Goal: Task Accomplishment & Management: Use online tool/utility

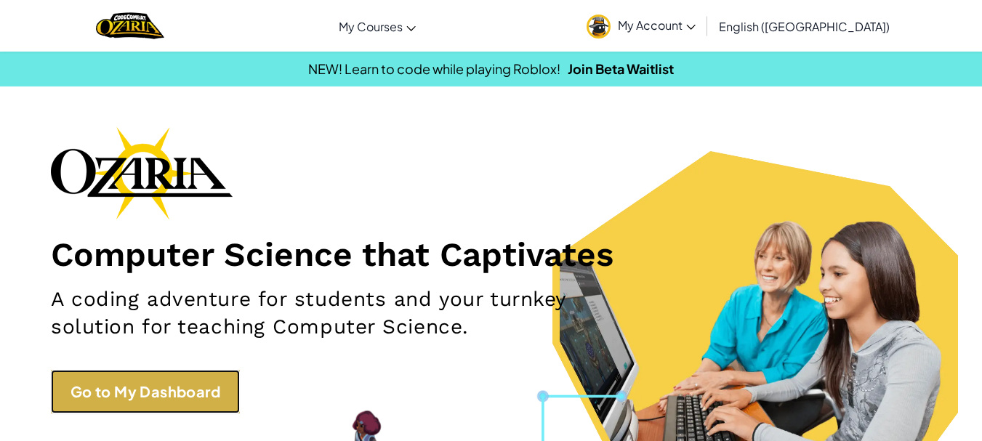
click at [196, 400] on link "Go to My Dashboard" at bounding box center [145, 392] width 189 height 44
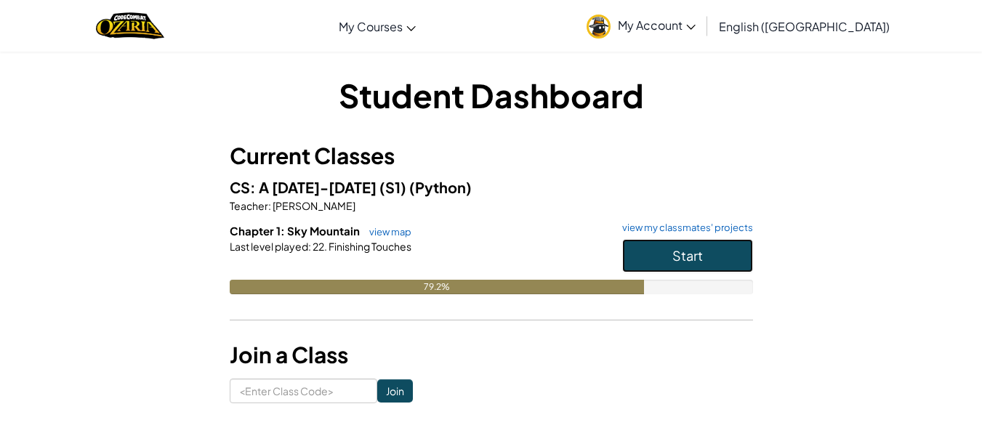
click at [668, 254] on button "Start" at bounding box center [687, 255] width 131 height 33
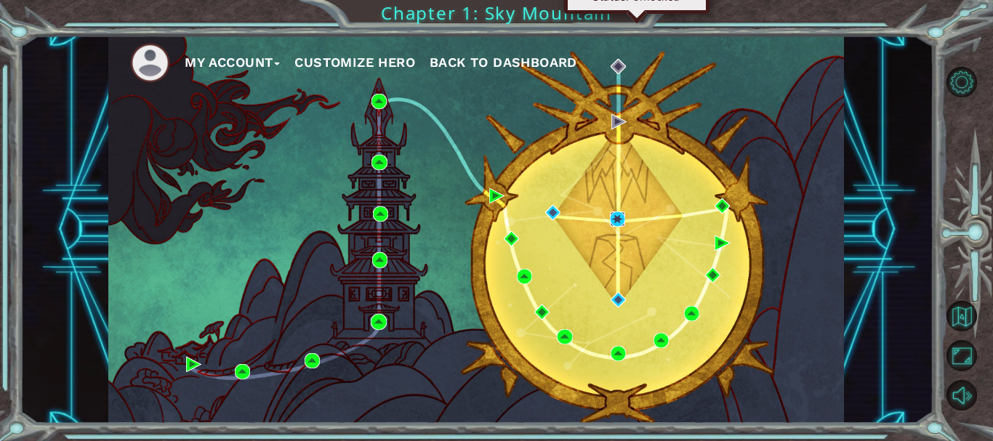
click at [616, 217] on img at bounding box center [617, 218] width 15 height 15
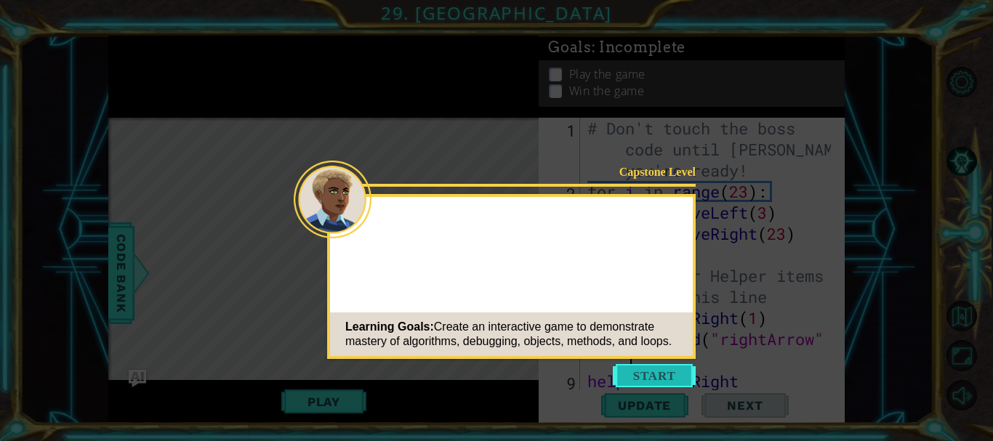
click at [646, 371] on button "Start" at bounding box center [654, 375] width 83 height 23
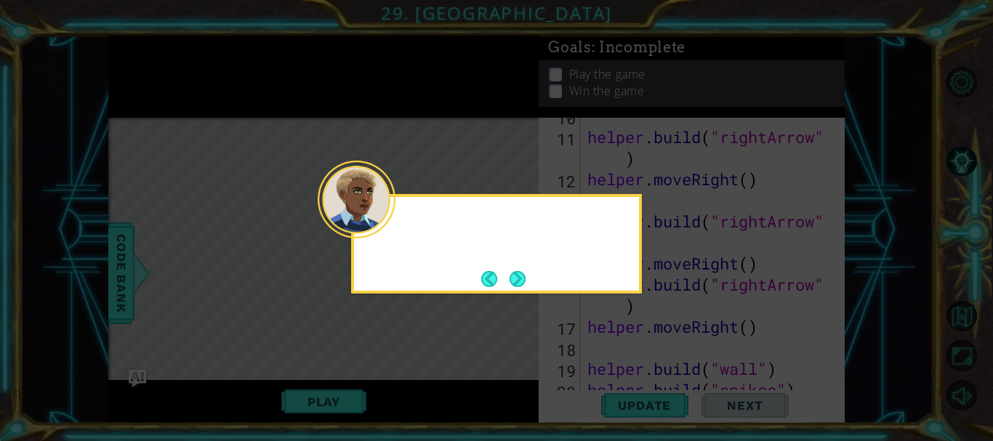
scroll to position [379, 0]
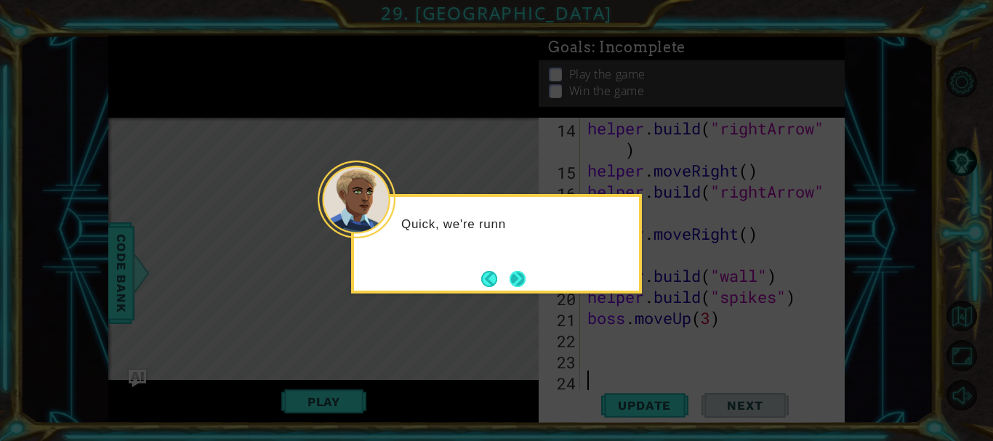
click at [519, 271] on button "Next" at bounding box center [517, 279] width 16 height 16
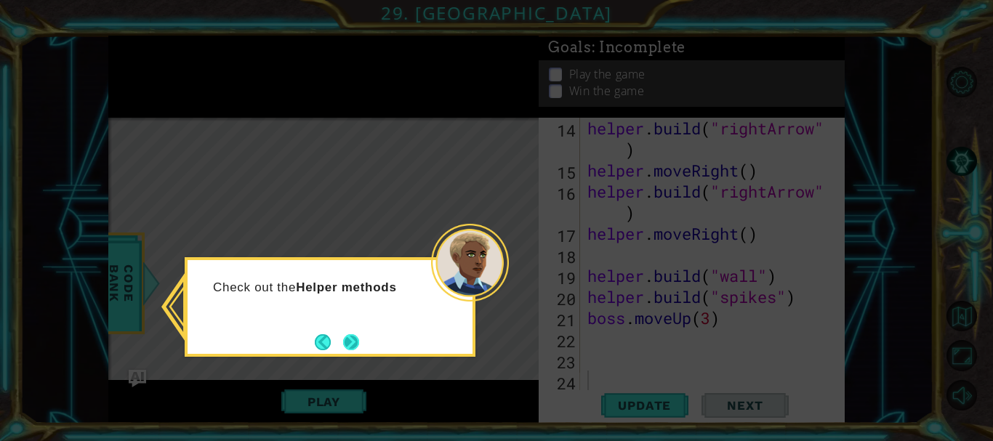
click at [358, 339] on button "Next" at bounding box center [351, 342] width 16 height 16
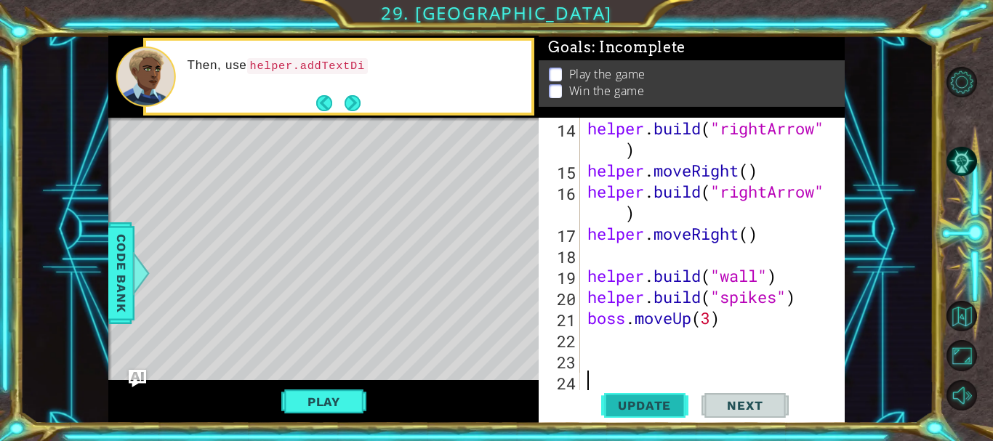
click at [650, 406] on span "Update" at bounding box center [644, 405] width 82 height 15
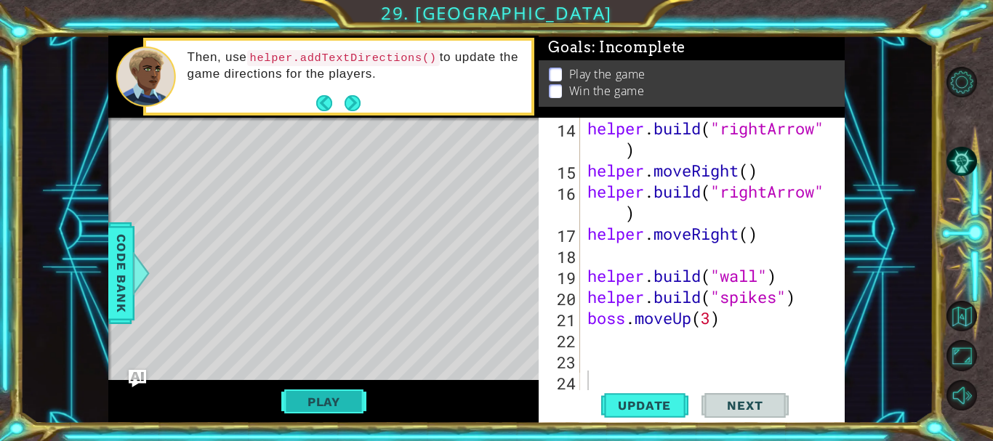
click at [343, 392] on button "Play" at bounding box center [323, 402] width 85 height 28
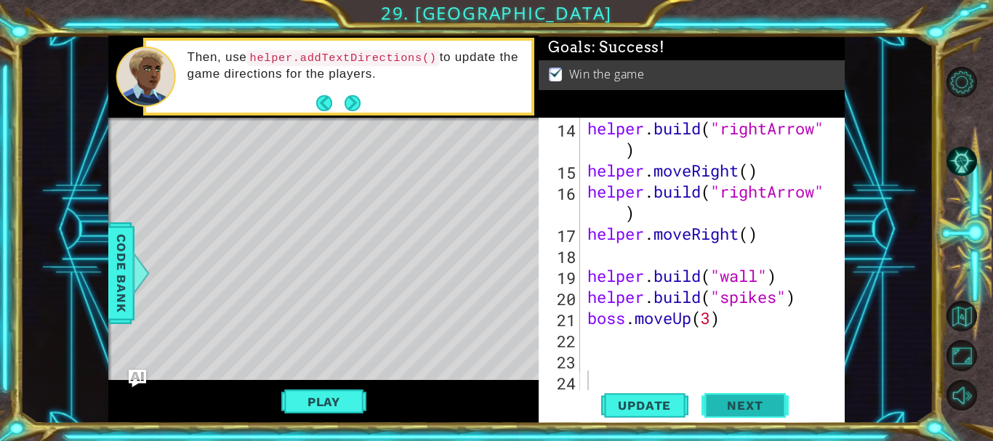
click at [751, 404] on span "Next" at bounding box center [744, 405] width 65 height 15
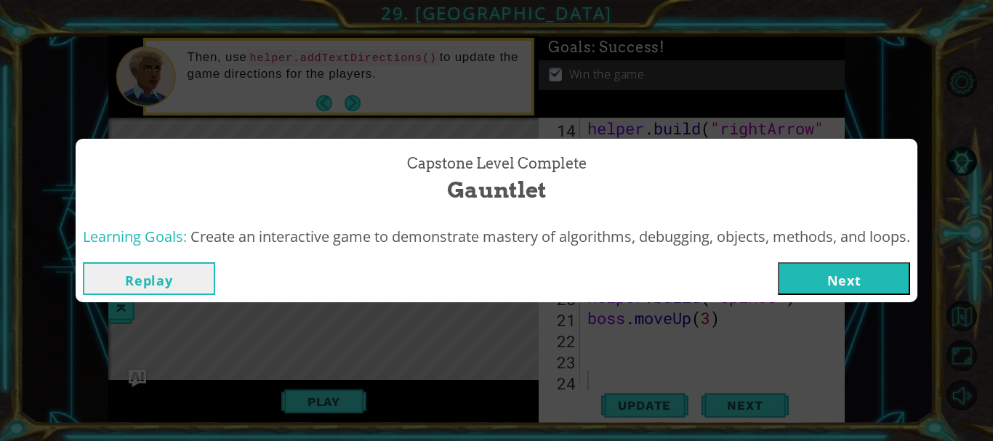
click at [866, 280] on button "Next" at bounding box center [844, 278] width 132 height 33
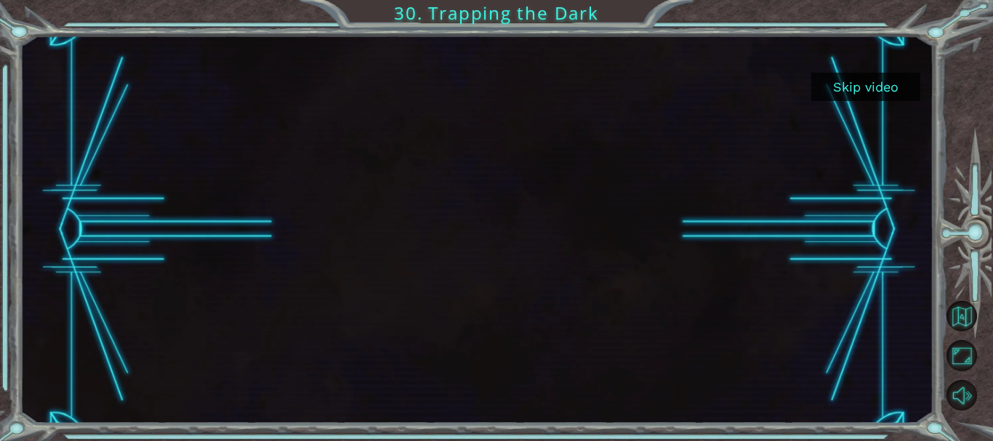
click at [862, 74] on button "Skip video" at bounding box center [865, 87] width 109 height 28
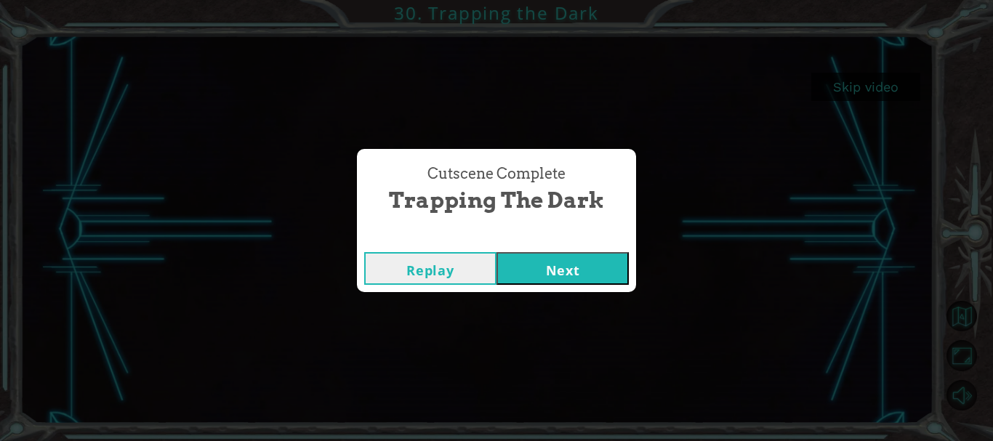
click at [565, 276] on button "Next" at bounding box center [562, 268] width 132 height 33
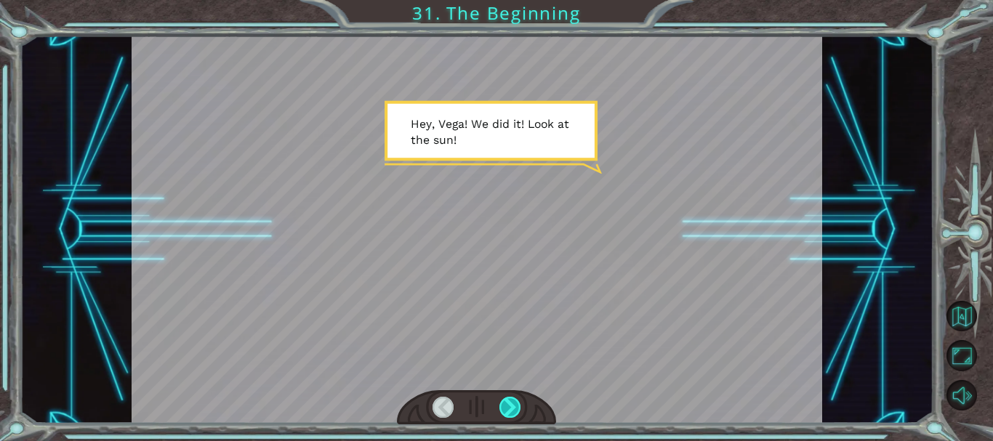
click at [516, 402] on div at bounding box center [509, 407] width 21 height 21
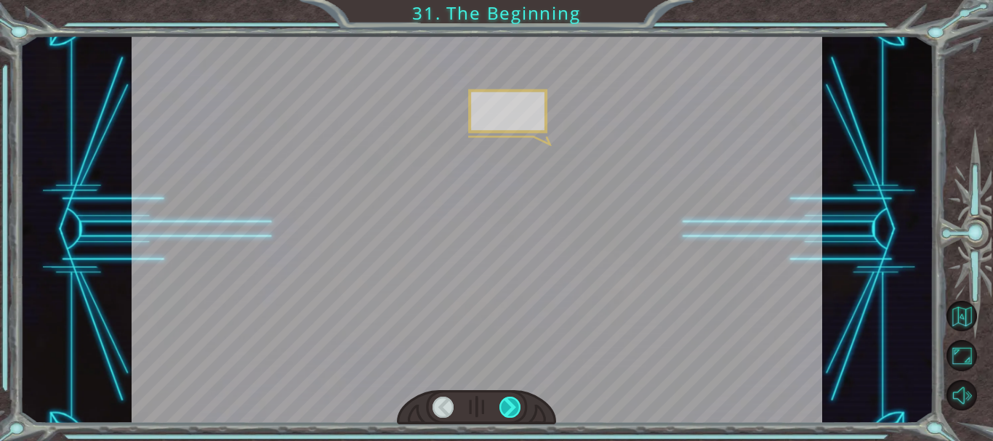
click at [516, 402] on div at bounding box center [509, 407] width 21 height 21
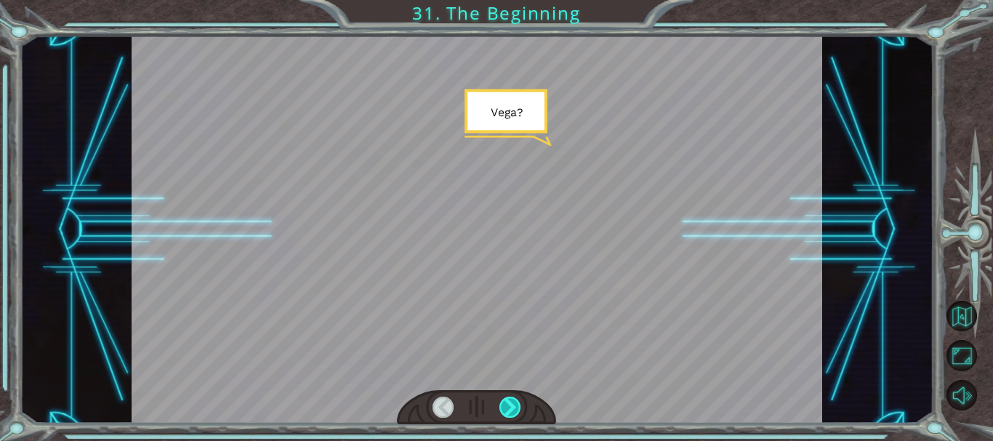
click at [516, 402] on div at bounding box center [509, 407] width 21 height 21
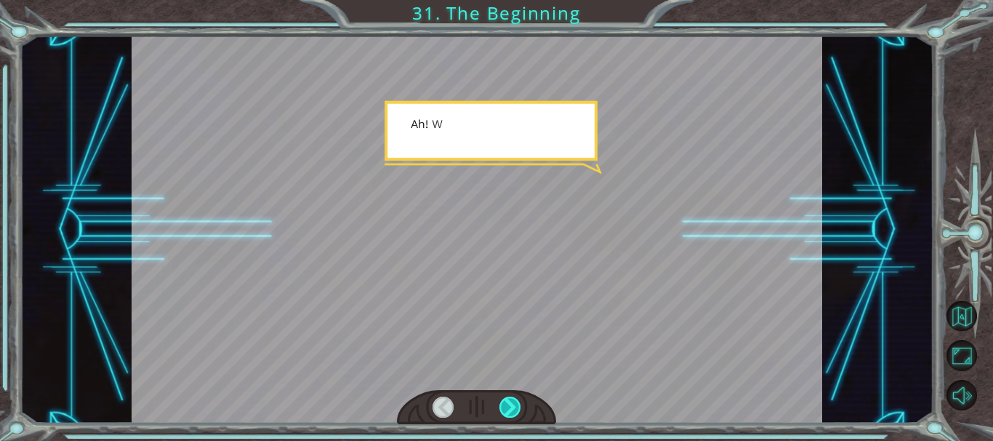
click at [516, 402] on div at bounding box center [509, 407] width 21 height 21
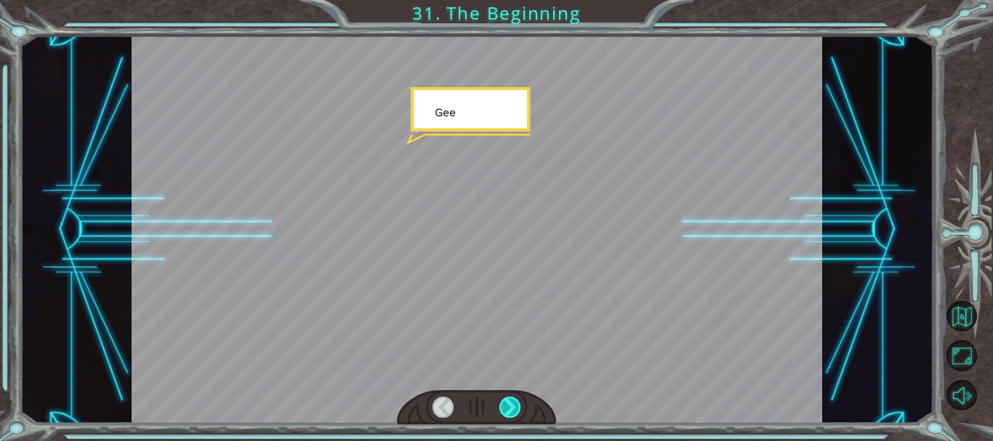
click at [516, 402] on div at bounding box center [509, 407] width 21 height 21
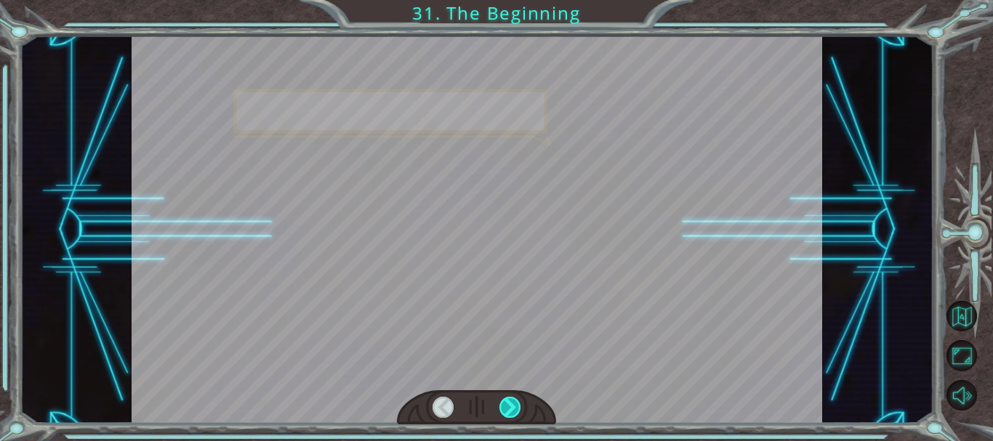
click at [516, 402] on div at bounding box center [509, 407] width 21 height 21
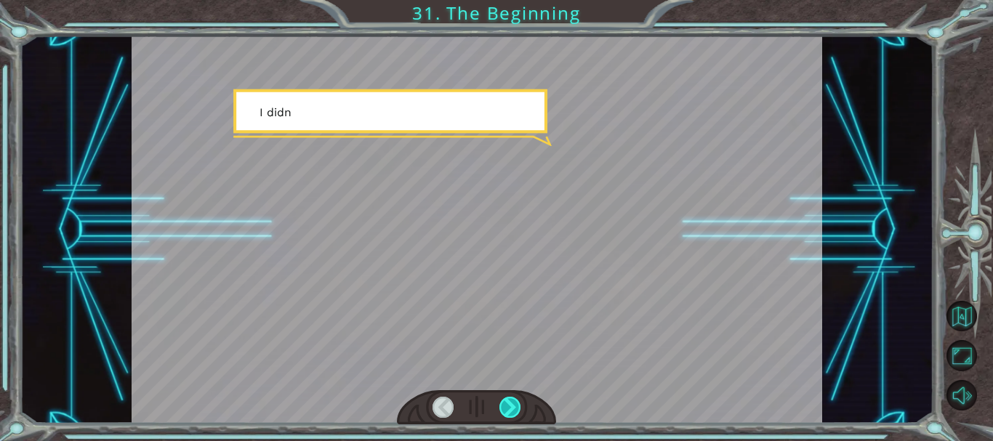
click at [516, 402] on div at bounding box center [509, 407] width 21 height 21
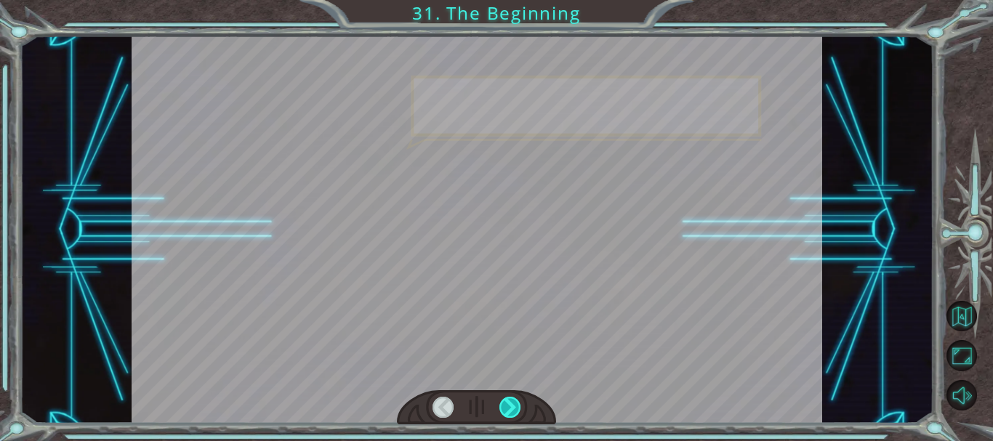
click at [516, 402] on div at bounding box center [509, 407] width 21 height 21
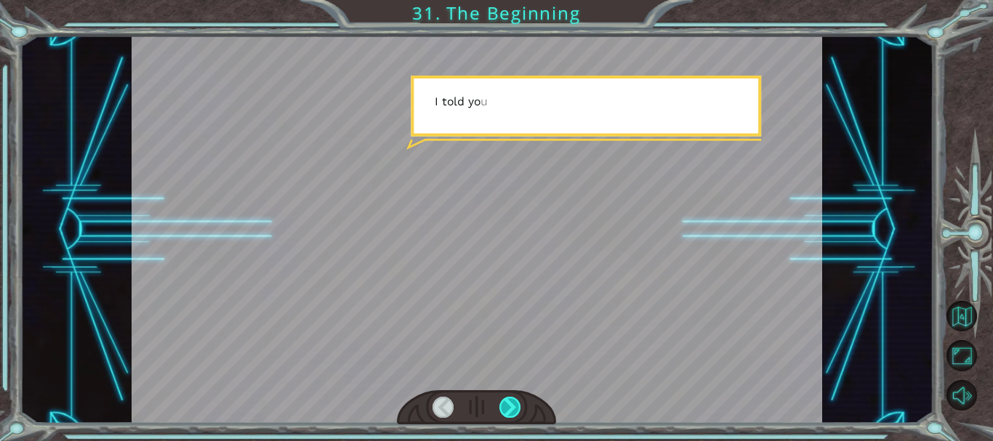
click at [516, 402] on div at bounding box center [509, 407] width 21 height 21
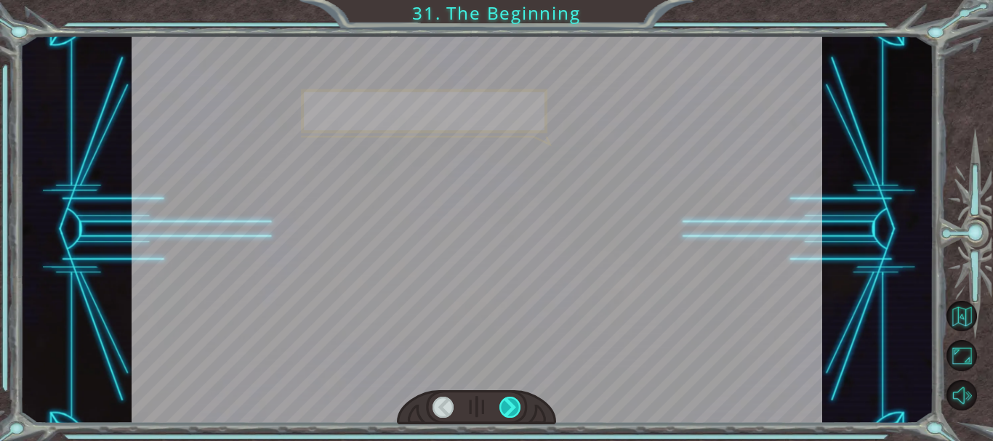
click at [516, 402] on div at bounding box center [509, 407] width 21 height 21
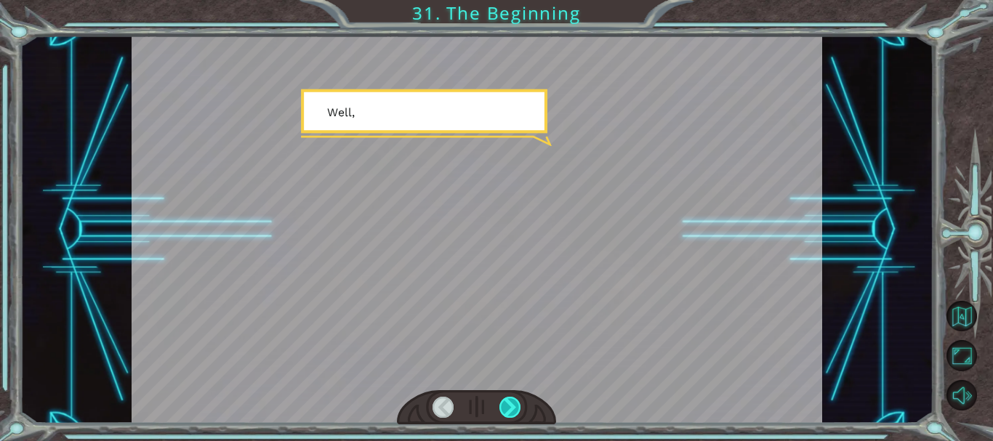
click at [516, 402] on div at bounding box center [509, 407] width 21 height 21
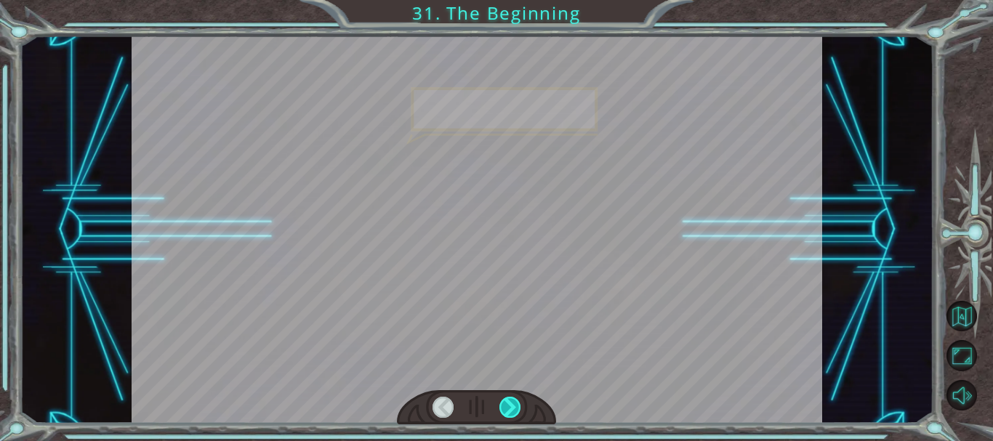
click at [516, 402] on div at bounding box center [509, 407] width 21 height 21
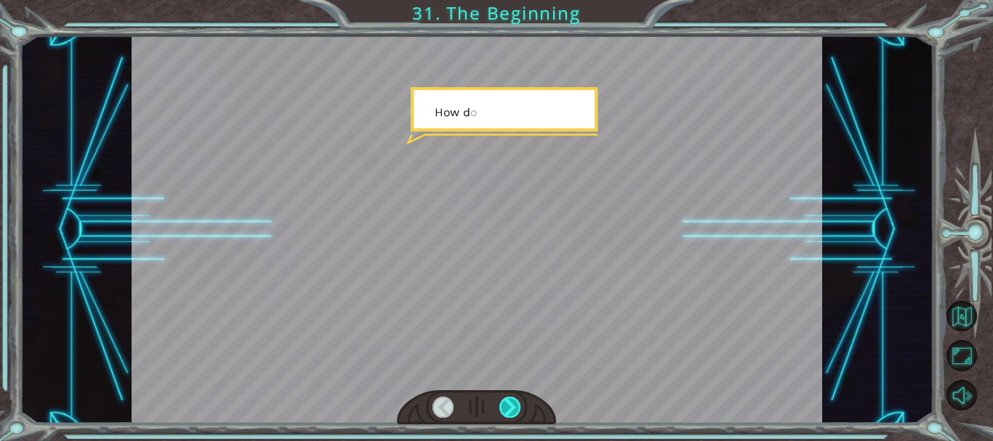
click at [516, 402] on div at bounding box center [509, 407] width 21 height 21
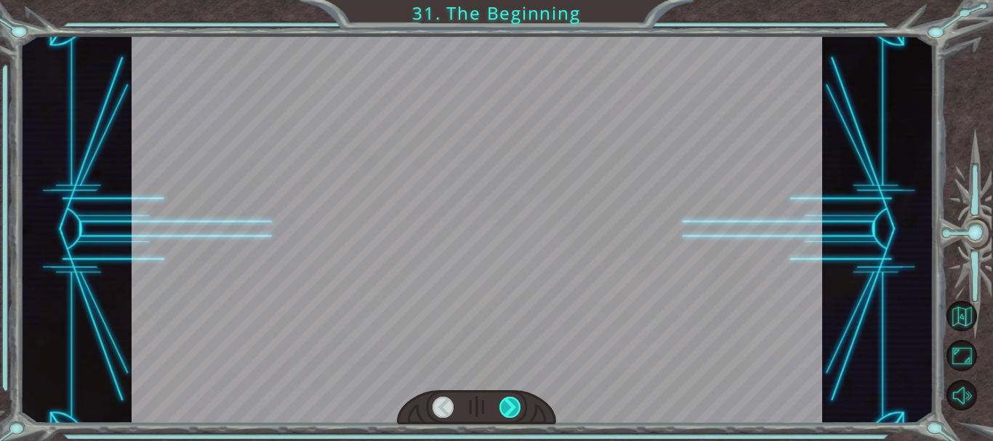
click at [516, 402] on div at bounding box center [509, 407] width 21 height 21
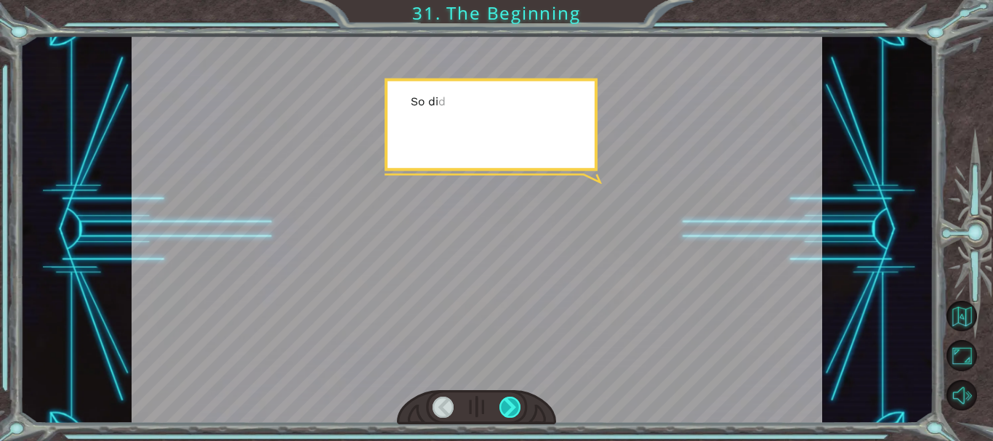
click at [516, 402] on div at bounding box center [509, 407] width 21 height 21
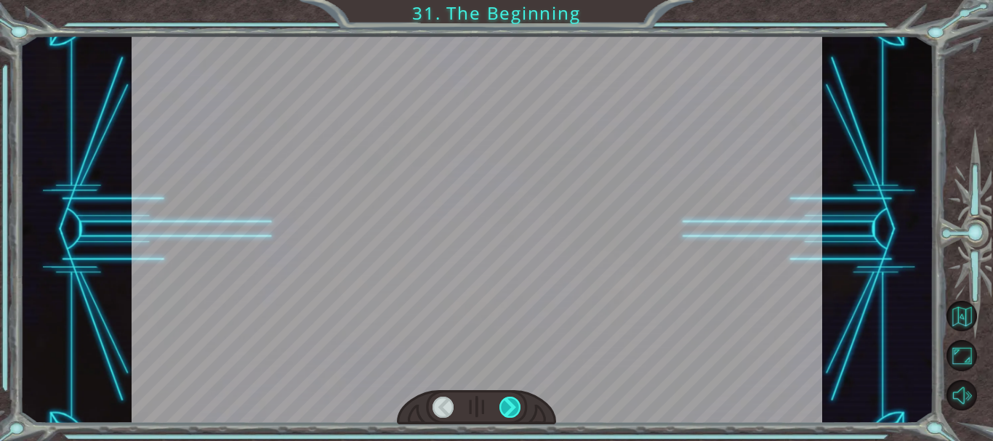
click at [516, 402] on div at bounding box center [509, 407] width 21 height 21
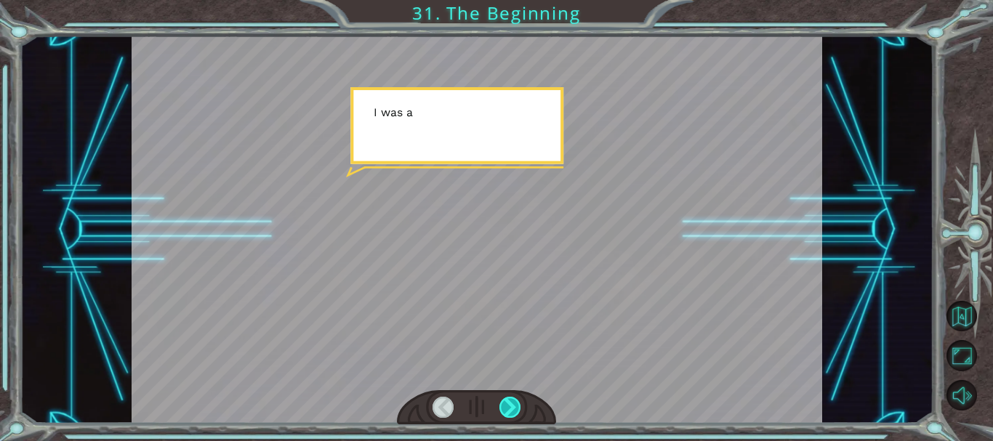
click at [516, 402] on div at bounding box center [509, 407] width 21 height 21
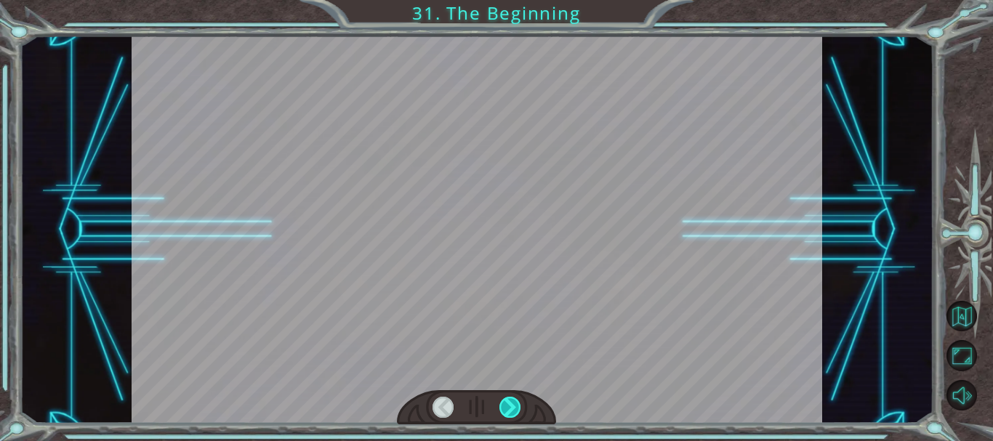
click at [516, 402] on div at bounding box center [509, 407] width 21 height 21
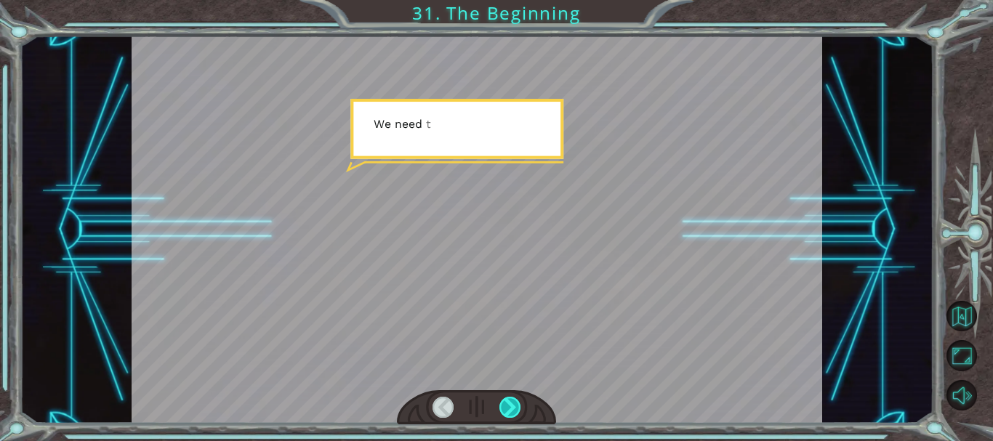
click at [516, 402] on div at bounding box center [509, 407] width 21 height 21
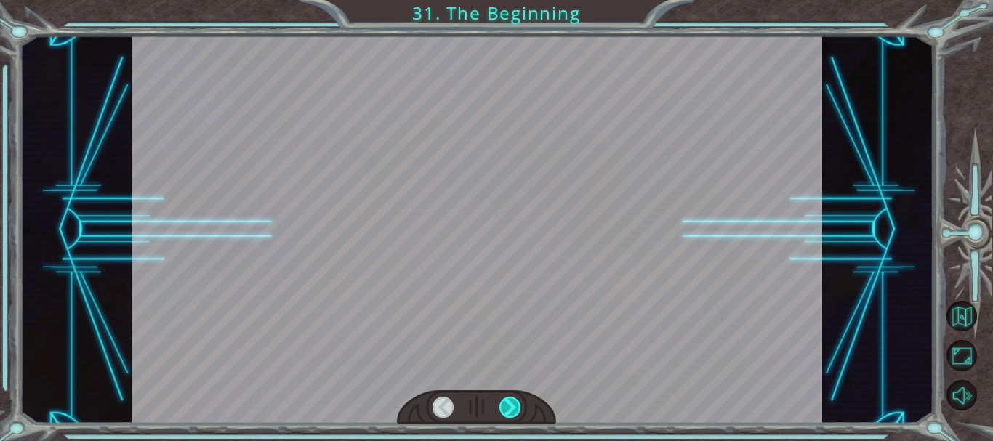
click at [516, 402] on div at bounding box center [509, 407] width 21 height 21
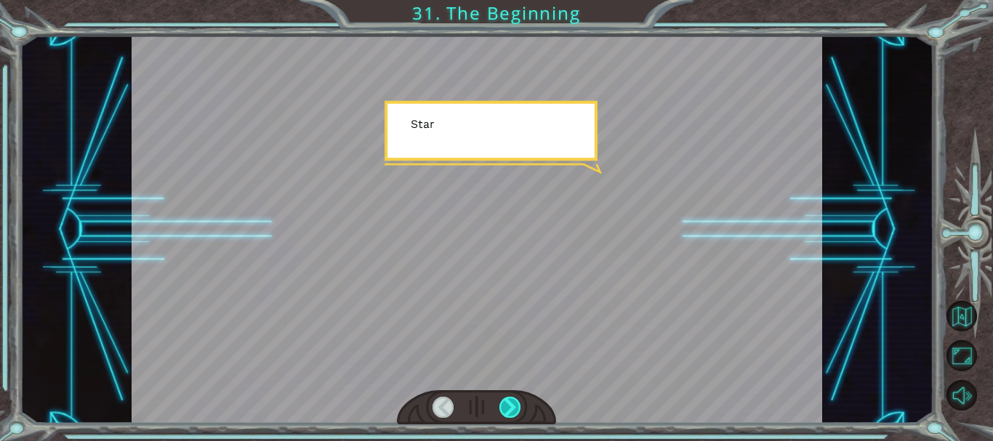
click at [516, 402] on div at bounding box center [509, 407] width 21 height 21
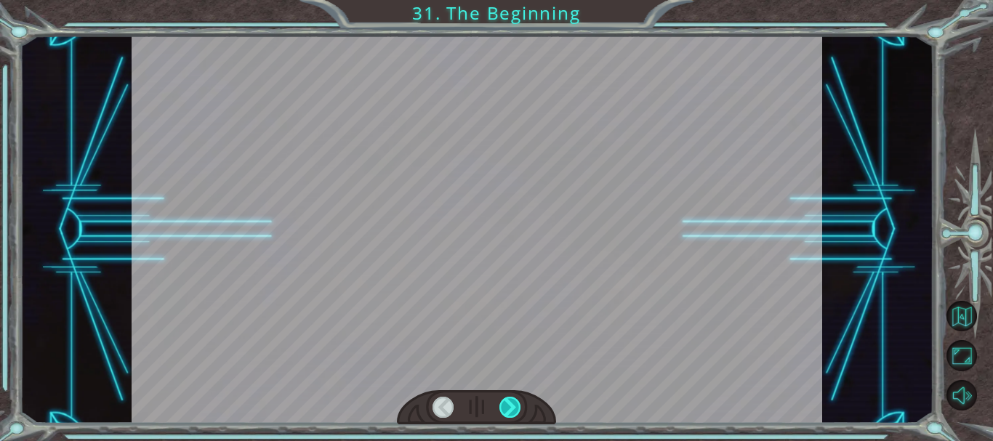
click at [516, 402] on div at bounding box center [509, 407] width 21 height 21
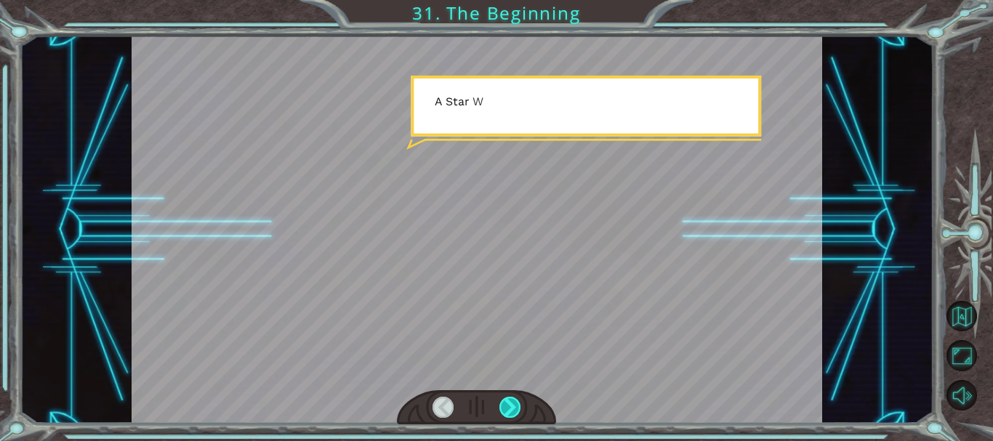
click at [516, 402] on div at bounding box center [509, 407] width 21 height 21
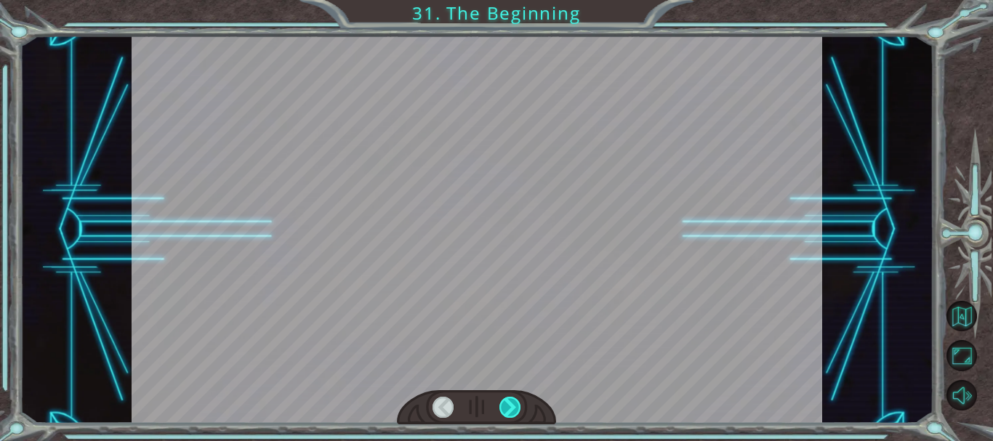
click at [516, 402] on div at bounding box center [509, 407] width 21 height 21
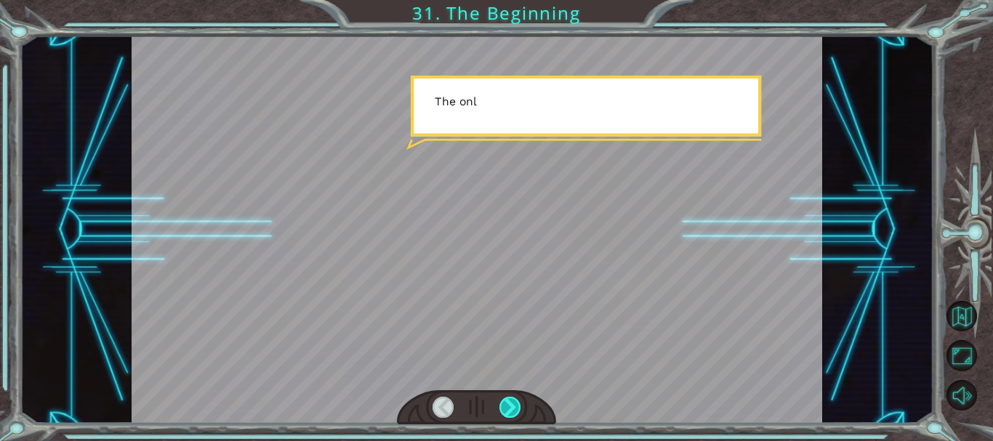
click at [516, 402] on div at bounding box center [509, 407] width 21 height 21
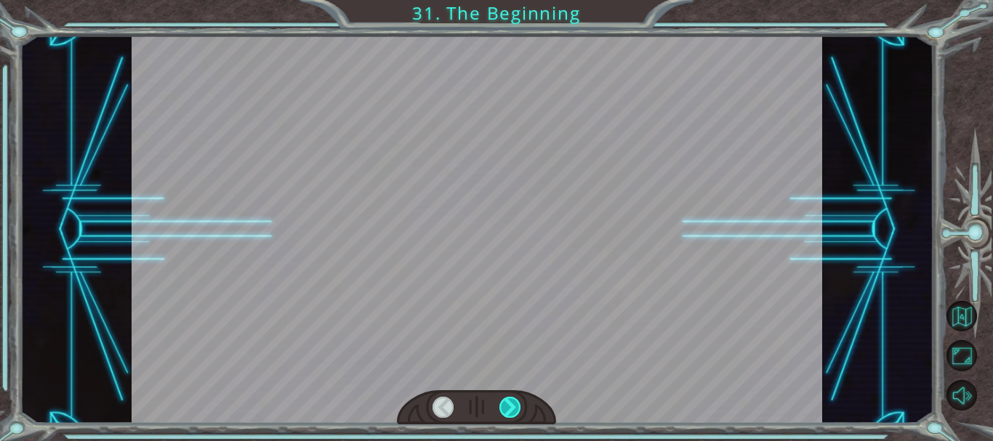
click at [516, 402] on div at bounding box center [509, 407] width 21 height 21
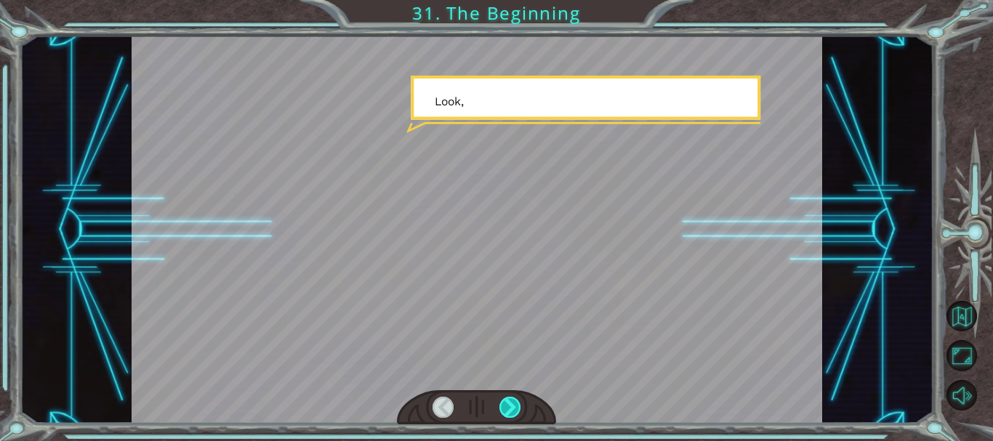
click at [516, 402] on div at bounding box center [509, 407] width 21 height 21
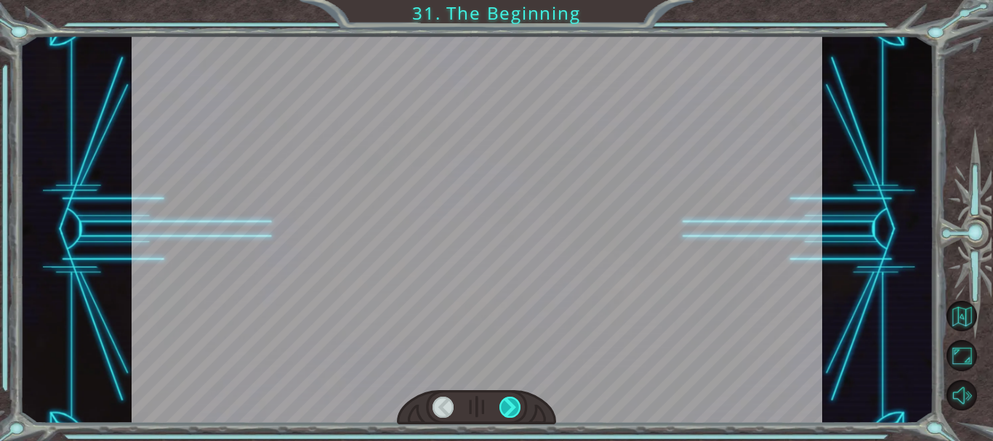
click at [516, 402] on div at bounding box center [509, 407] width 21 height 21
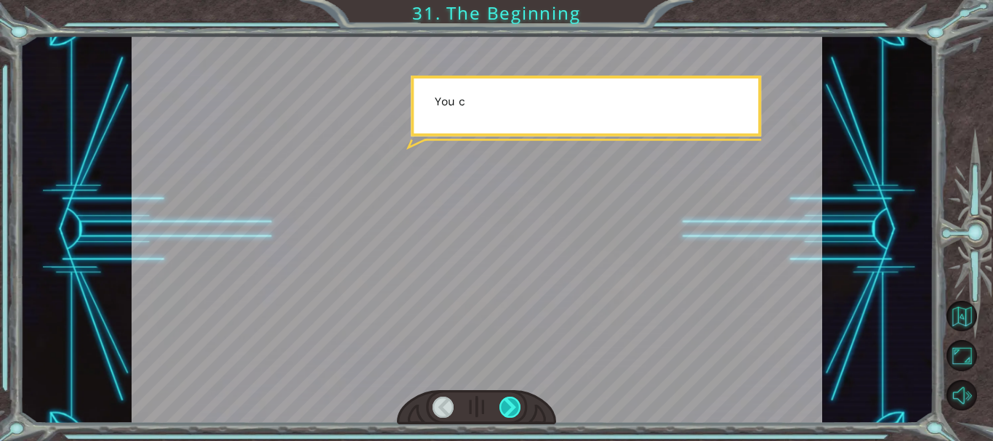
click at [516, 402] on div at bounding box center [509, 407] width 21 height 21
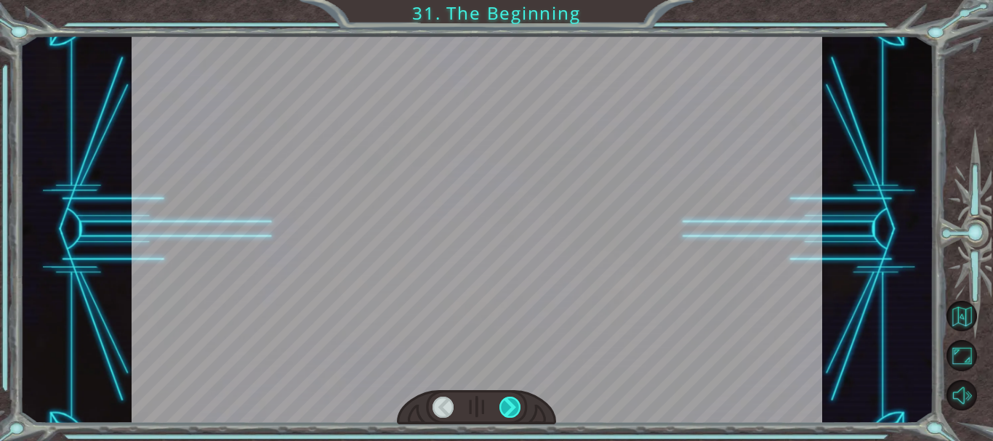
click at [516, 402] on div at bounding box center [509, 407] width 21 height 21
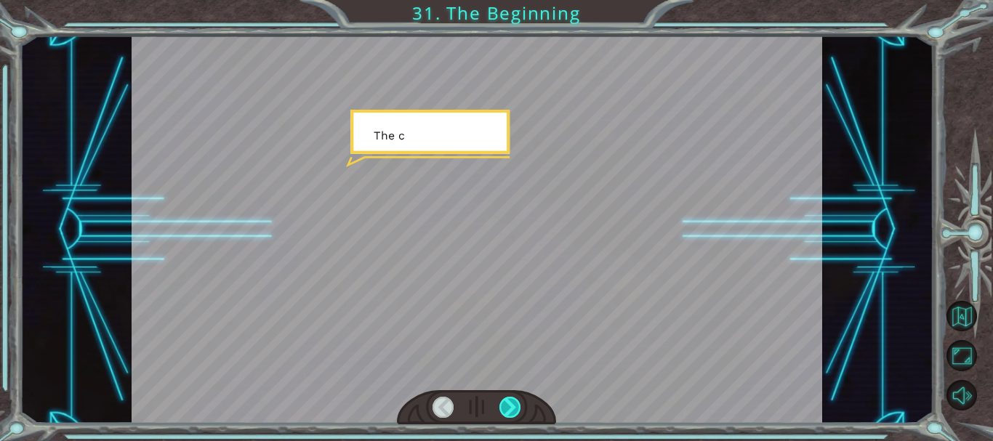
click at [516, 402] on div at bounding box center [509, 407] width 21 height 21
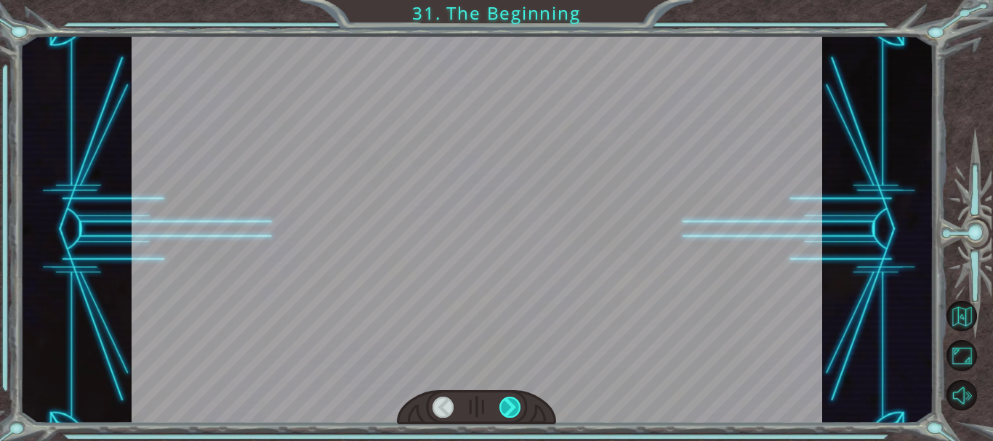
click at [516, 402] on div at bounding box center [509, 407] width 21 height 21
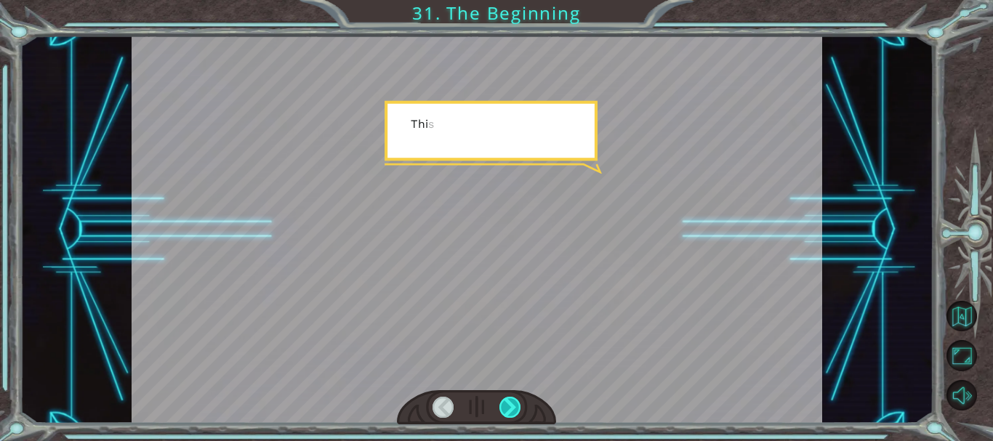
click at [516, 402] on div at bounding box center [509, 407] width 21 height 21
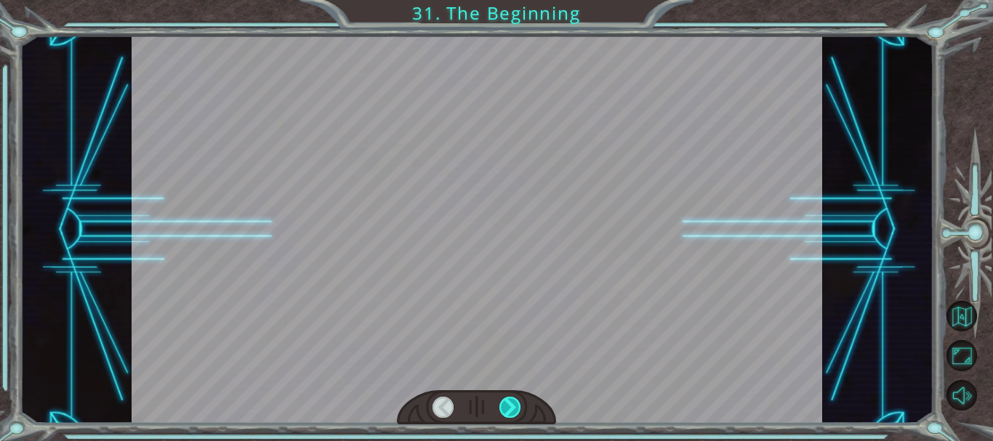
click at [516, 402] on div at bounding box center [509, 407] width 21 height 21
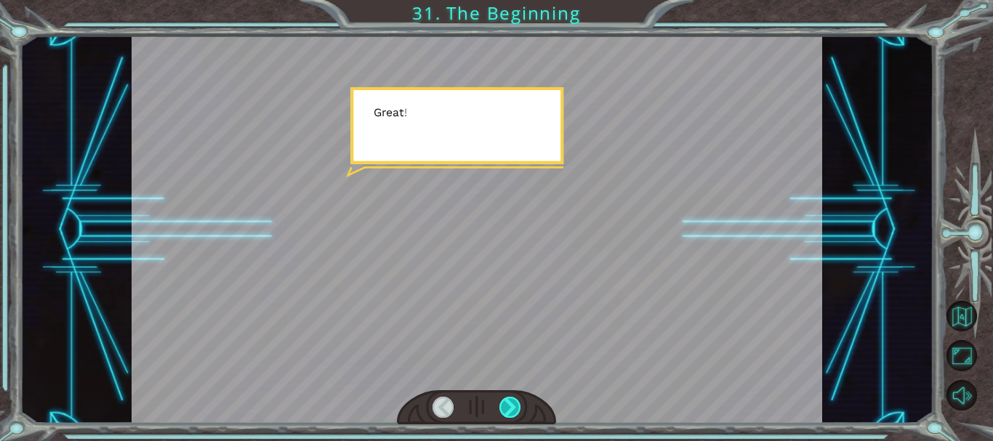
click at [516, 402] on div at bounding box center [509, 407] width 21 height 21
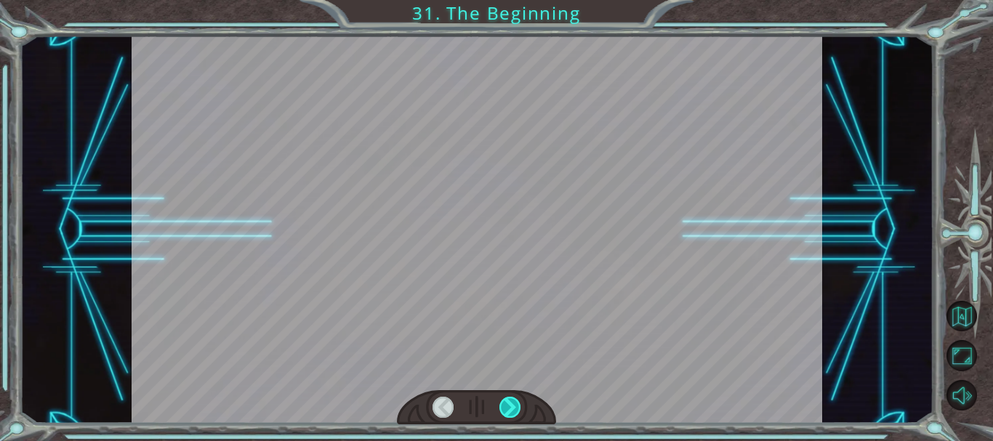
click at [516, 402] on div at bounding box center [509, 407] width 21 height 21
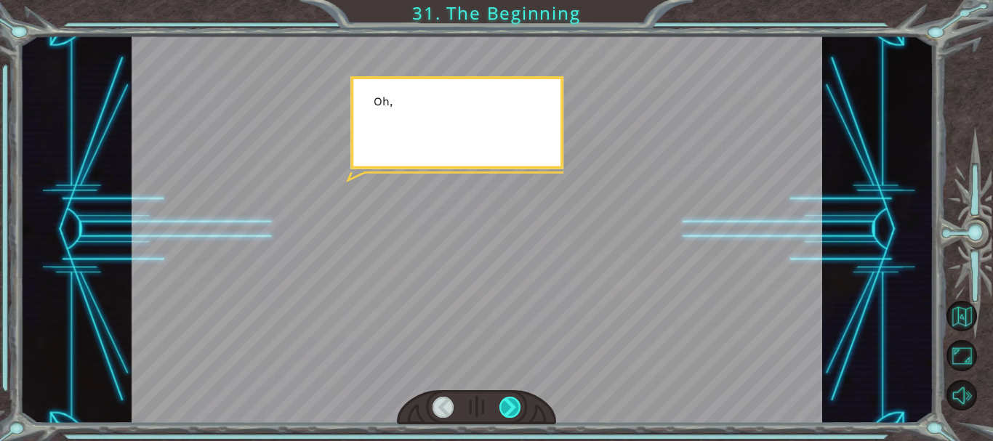
click at [516, 402] on div at bounding box center [509, 407] width 21 height 21
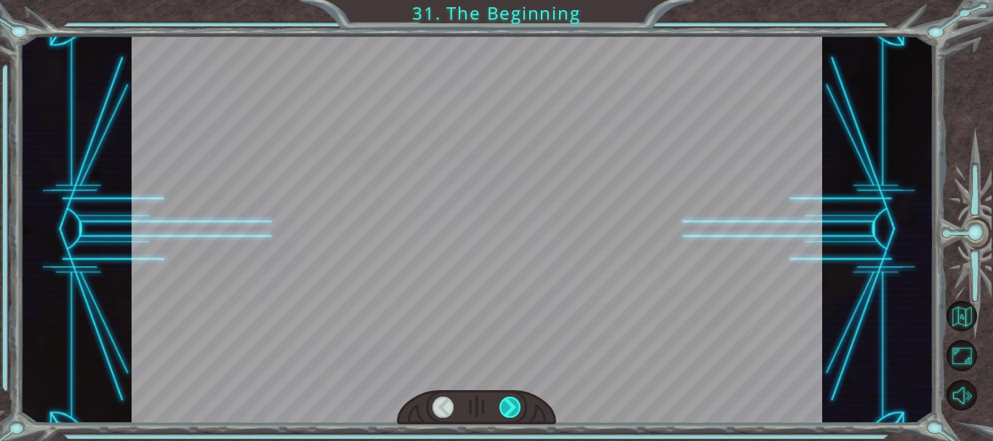
click at [516, 402] on div at bounding box center [509, 407] width 21 height 21
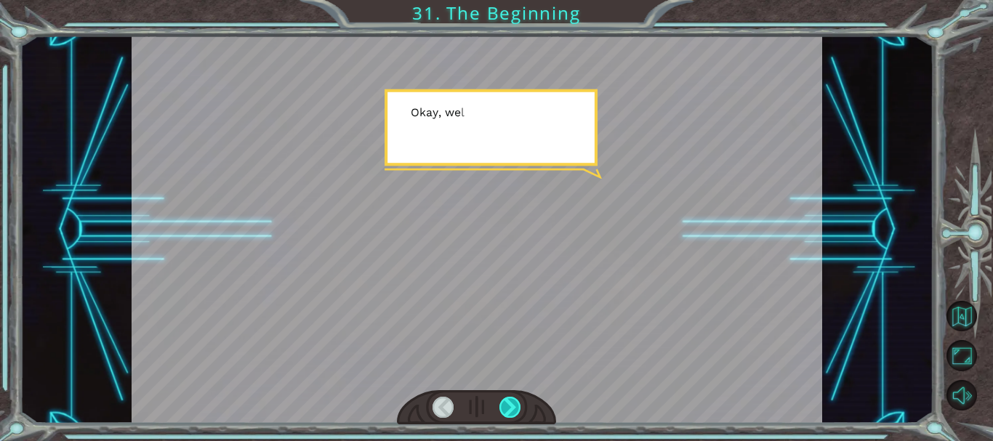
click at [516, 402] on div at bounding box center [509, 407] width 21 height 21
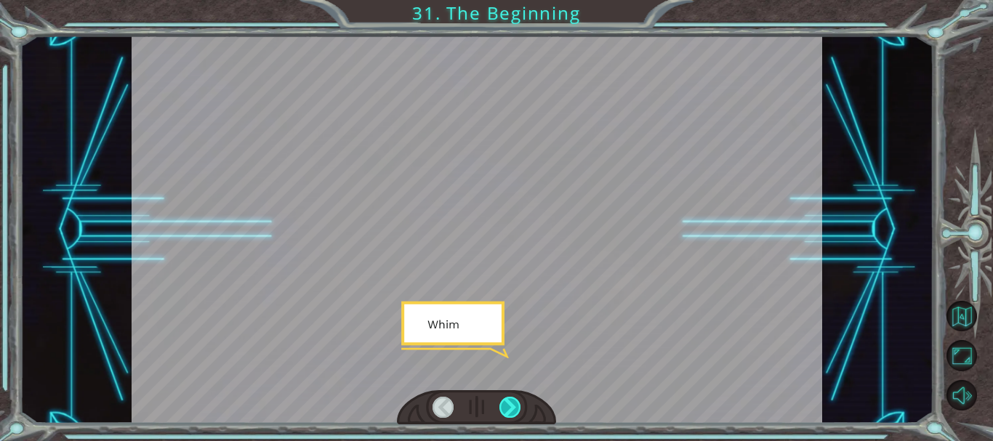
click at [516, 402] on div at bounding box center [509, 407] width 21 height 21
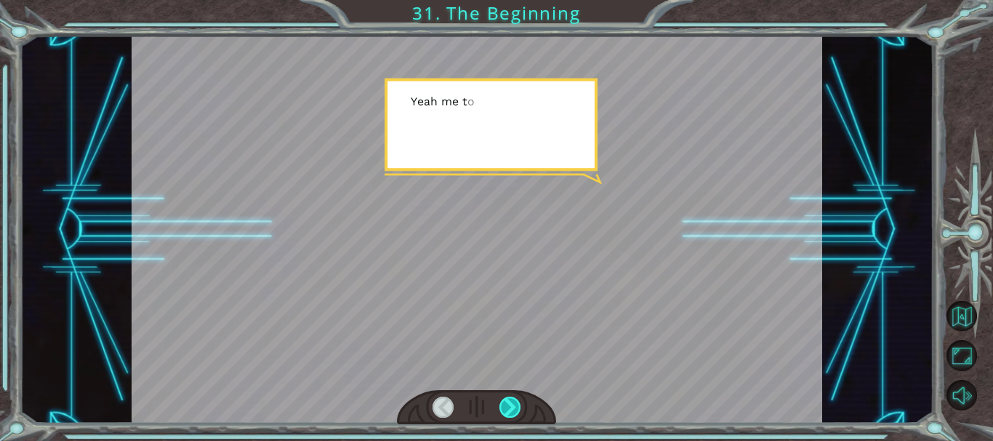
click at [516, 402] on div at bounding box center [509, 407] width 21 height 21
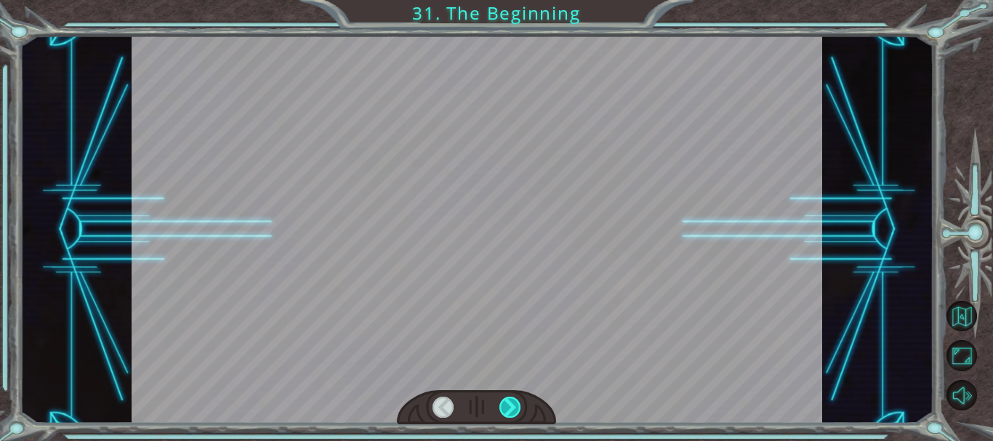
click at [516, 402] on div at bounding box center [509, 407] width 21 height 21
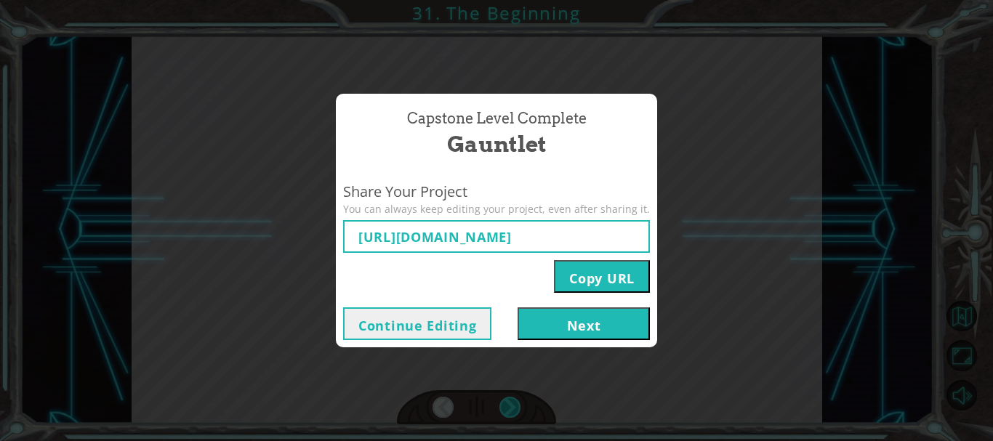
type input "[URL][DOMAIN_NAME]"
click at [566, 323] on button "Next" at bounding box center [583, 323] width 132 height 33
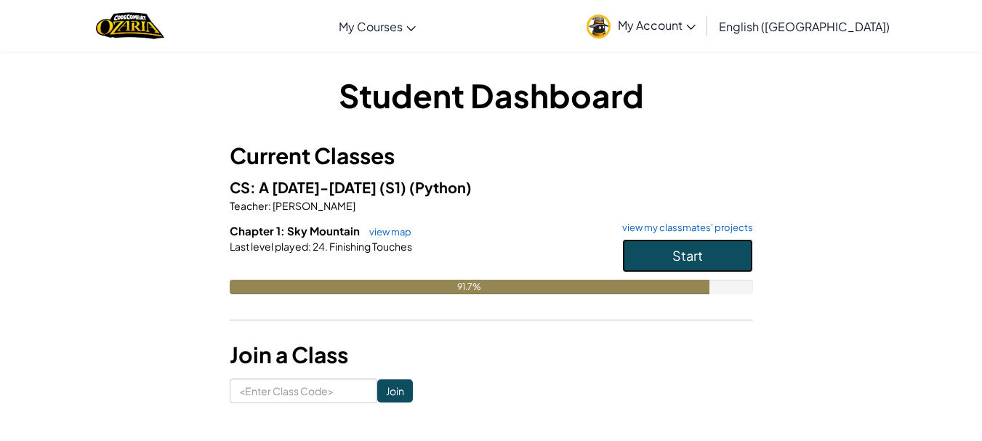
click at [683, 251] on span "Start" at bounding box center [687, 255] width 31 height 17
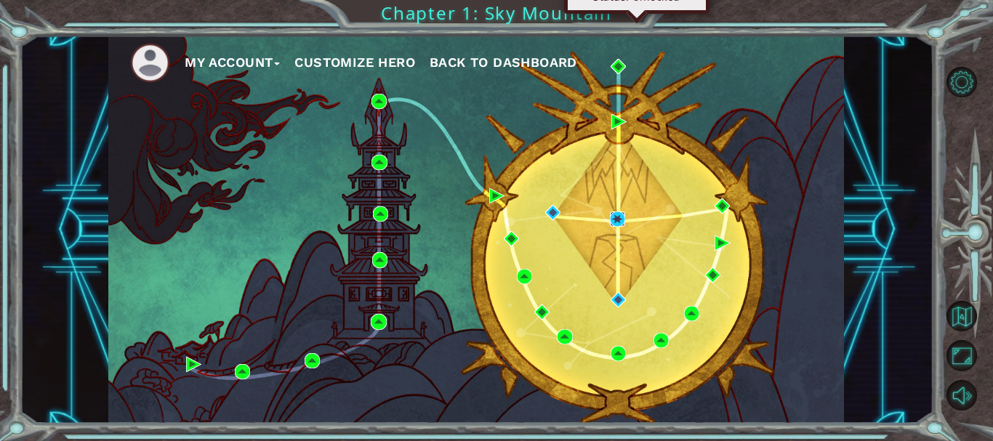
click at [613, 217] on img at bounding box center [617, 218] width 15 height 15
